Goal: Task Accomplishment & Management: Complete application form

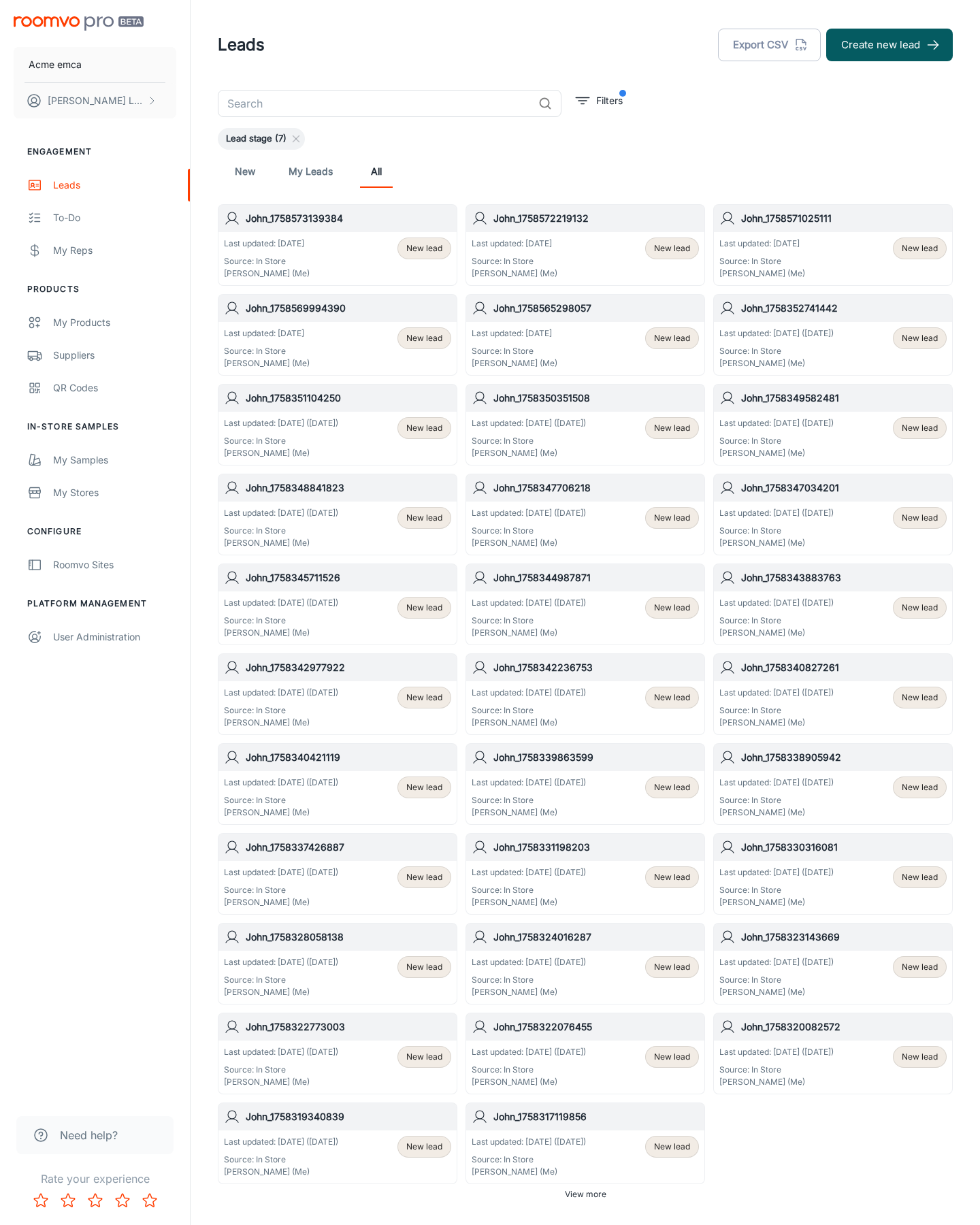
click at [889, 45] on button "Create new lead" at bounding box center [889, 45] width 127 height 33
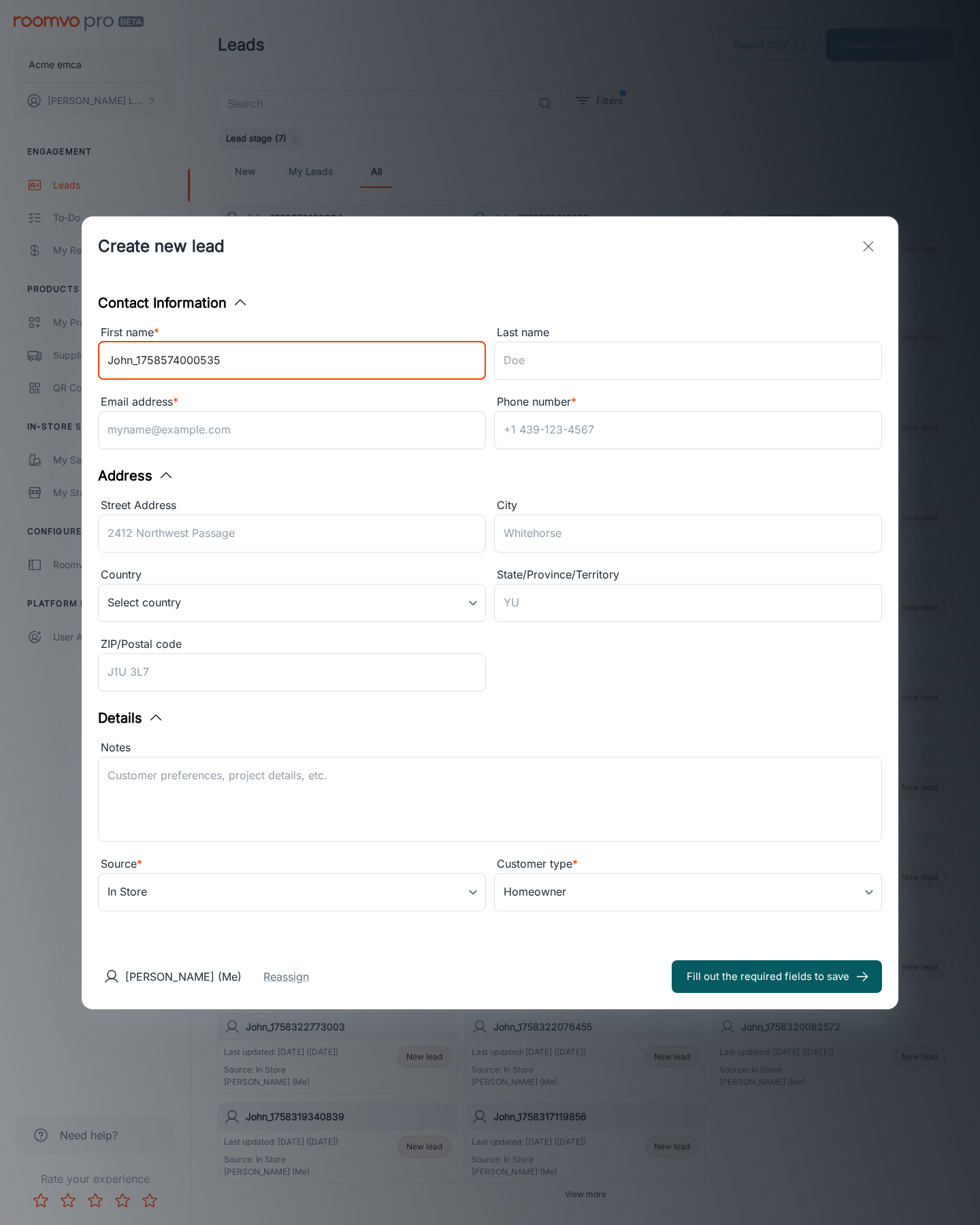
type input "John_1758574000535"
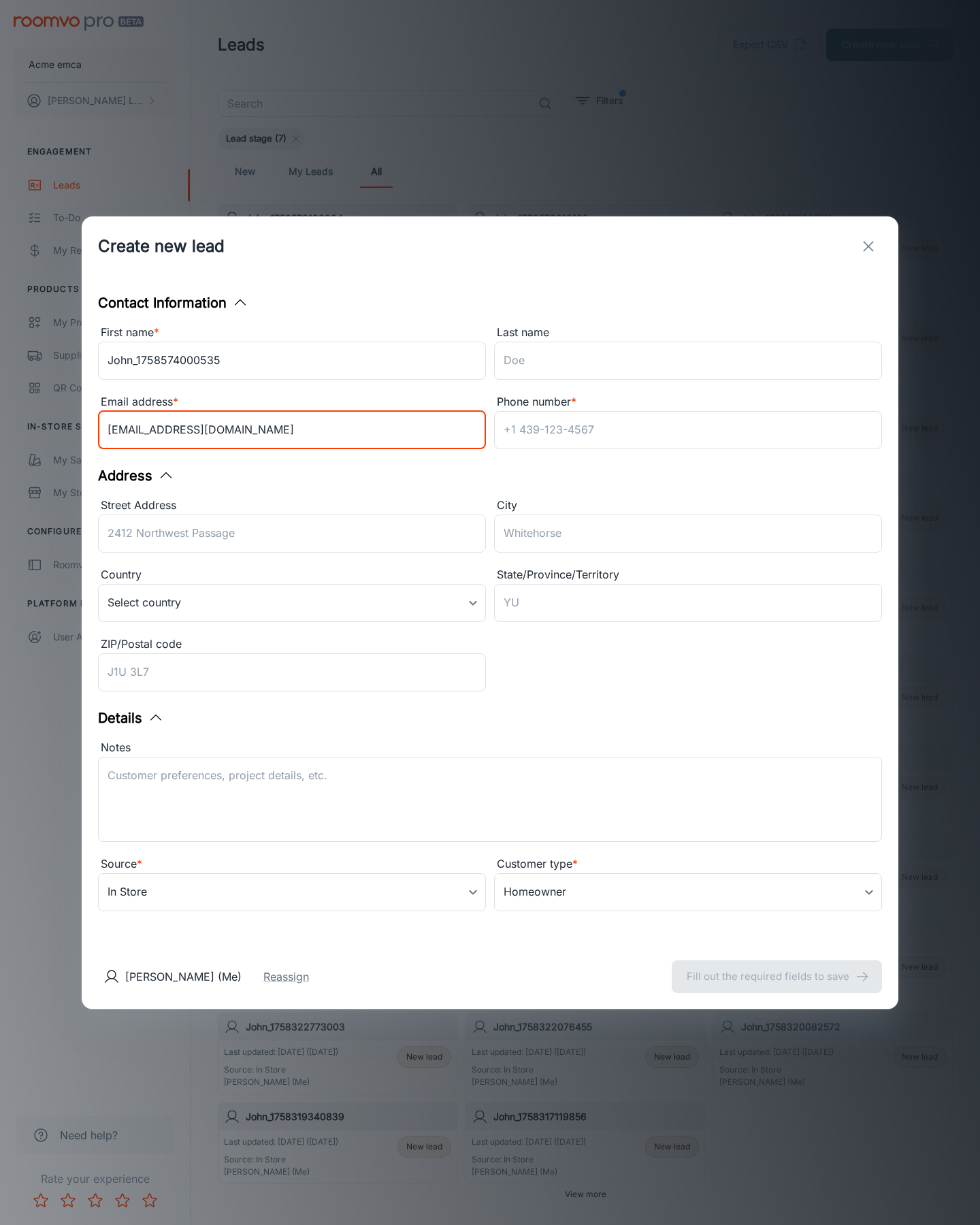
type input "[EMAIL_ADDRESS][DOMAIN_NAME]"
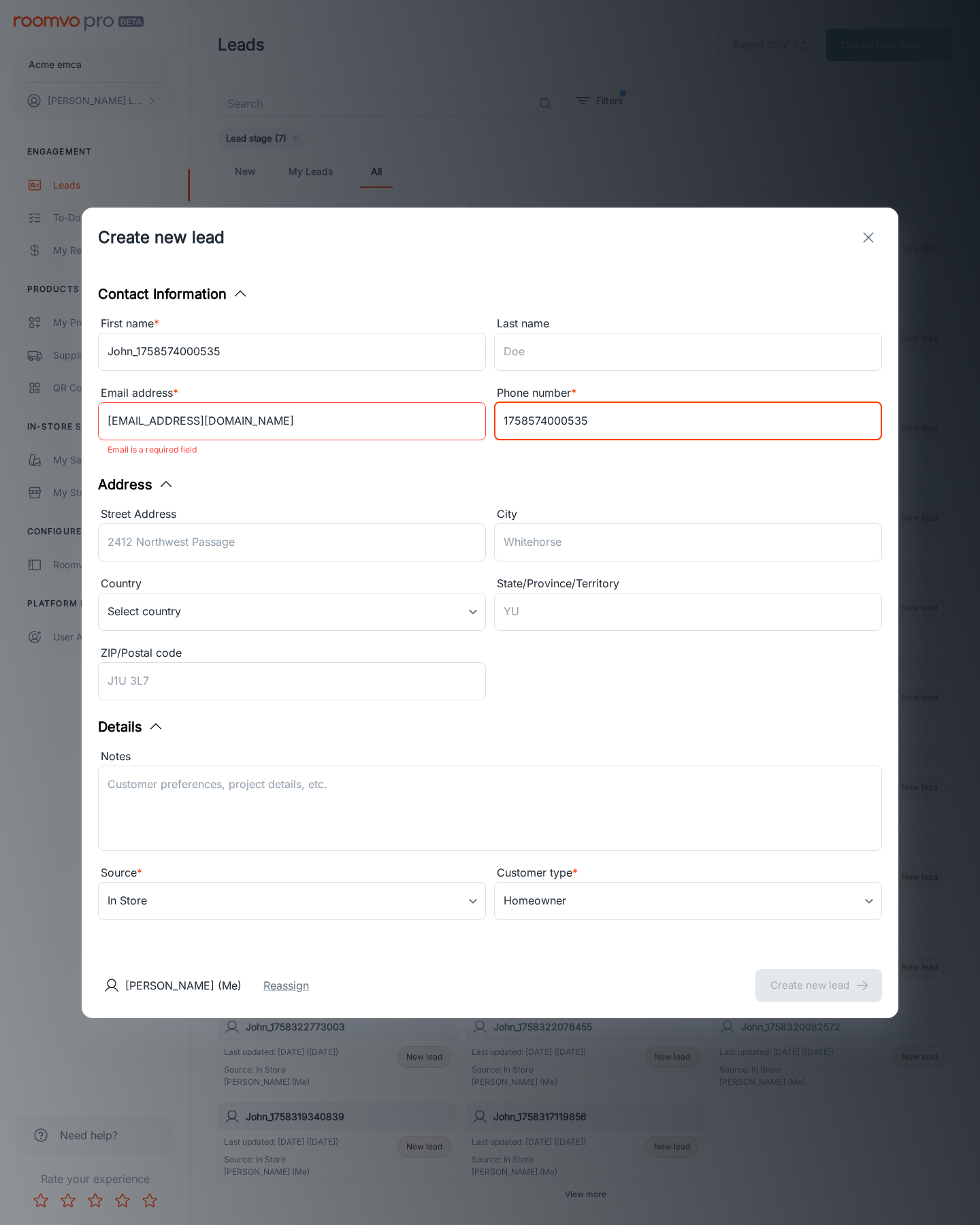
type input "1758574000535"
click at [819, 976] on button "Create new lead" at bounding box center [819, 986] width 127 height 33
